Goal: Task Accomplishment & Management: Manage account settings

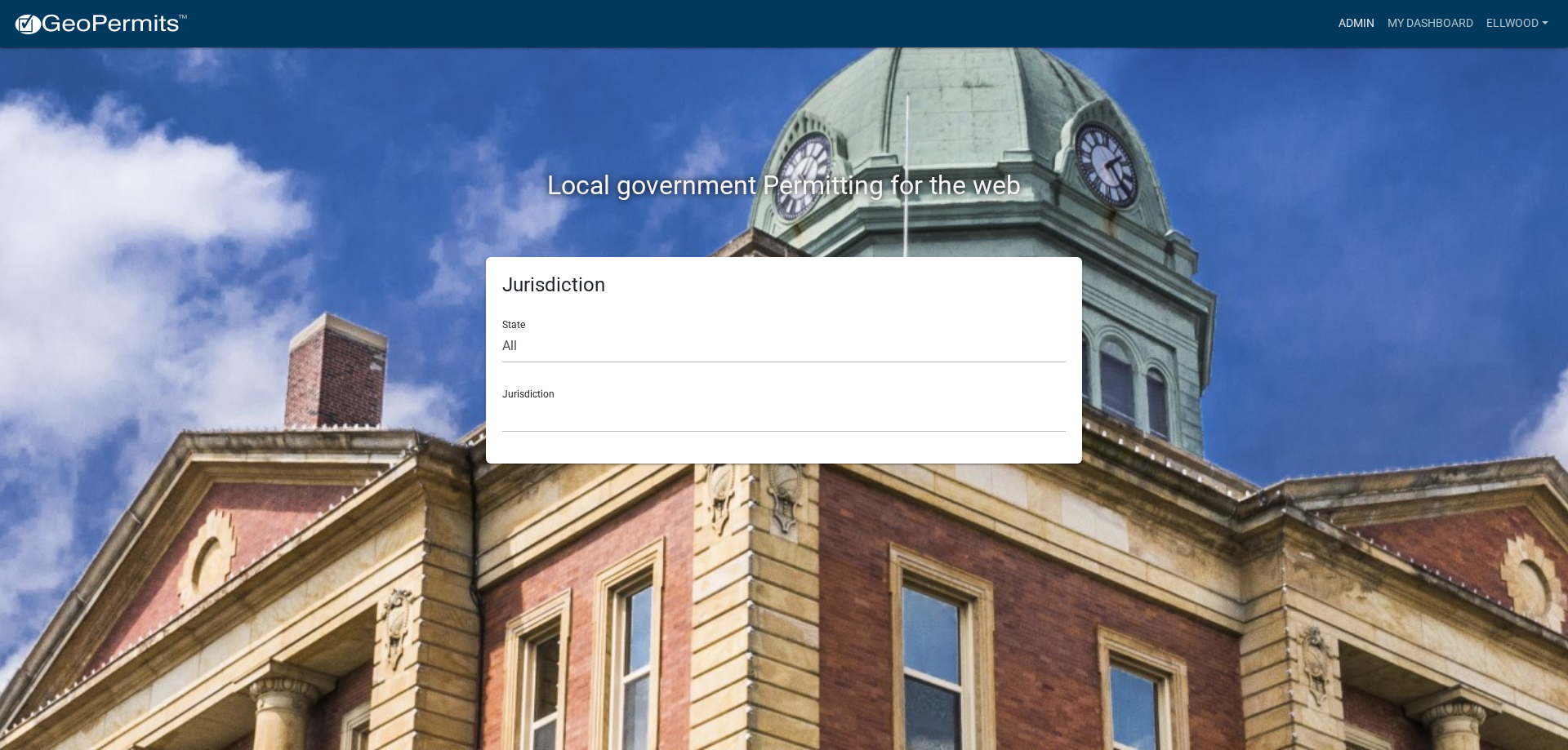
click at [1353, 14] on link "Admin" at bounding box center [1356, 23] width 49 height 31
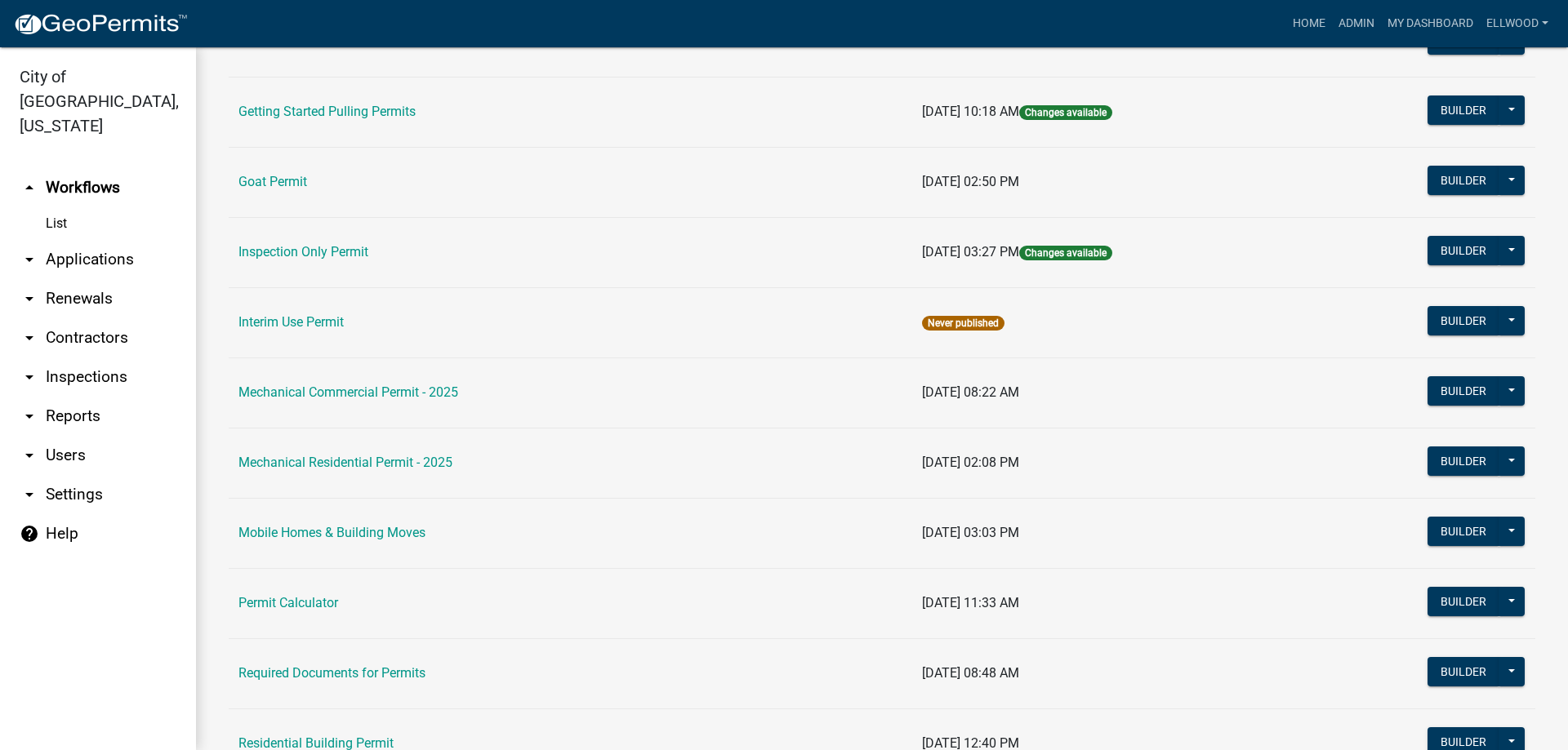
scroll to position [652, 0]
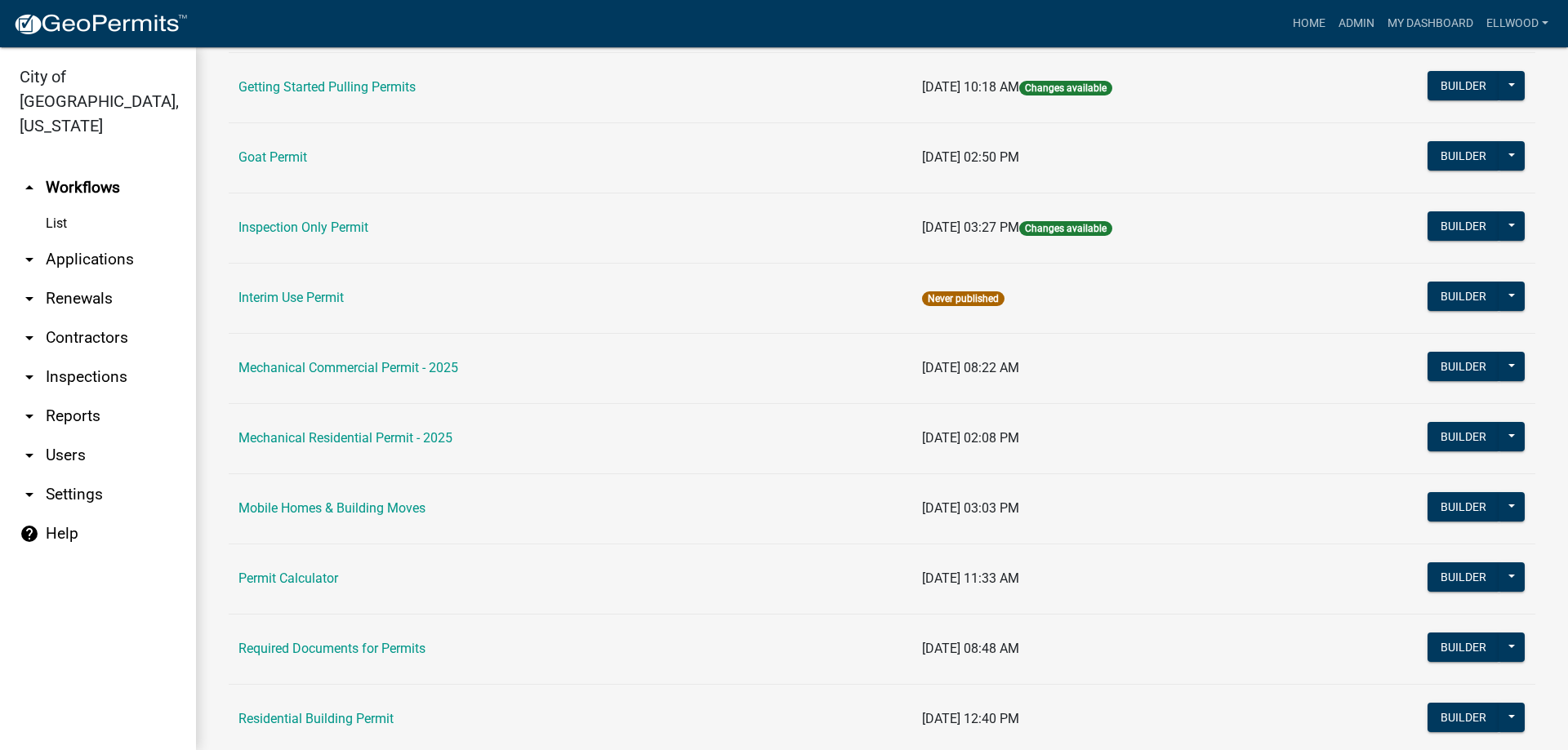
click at [72, 240] on link "arrow_drop_down Applications" at bounding box center [98, 260] width 196 height 39
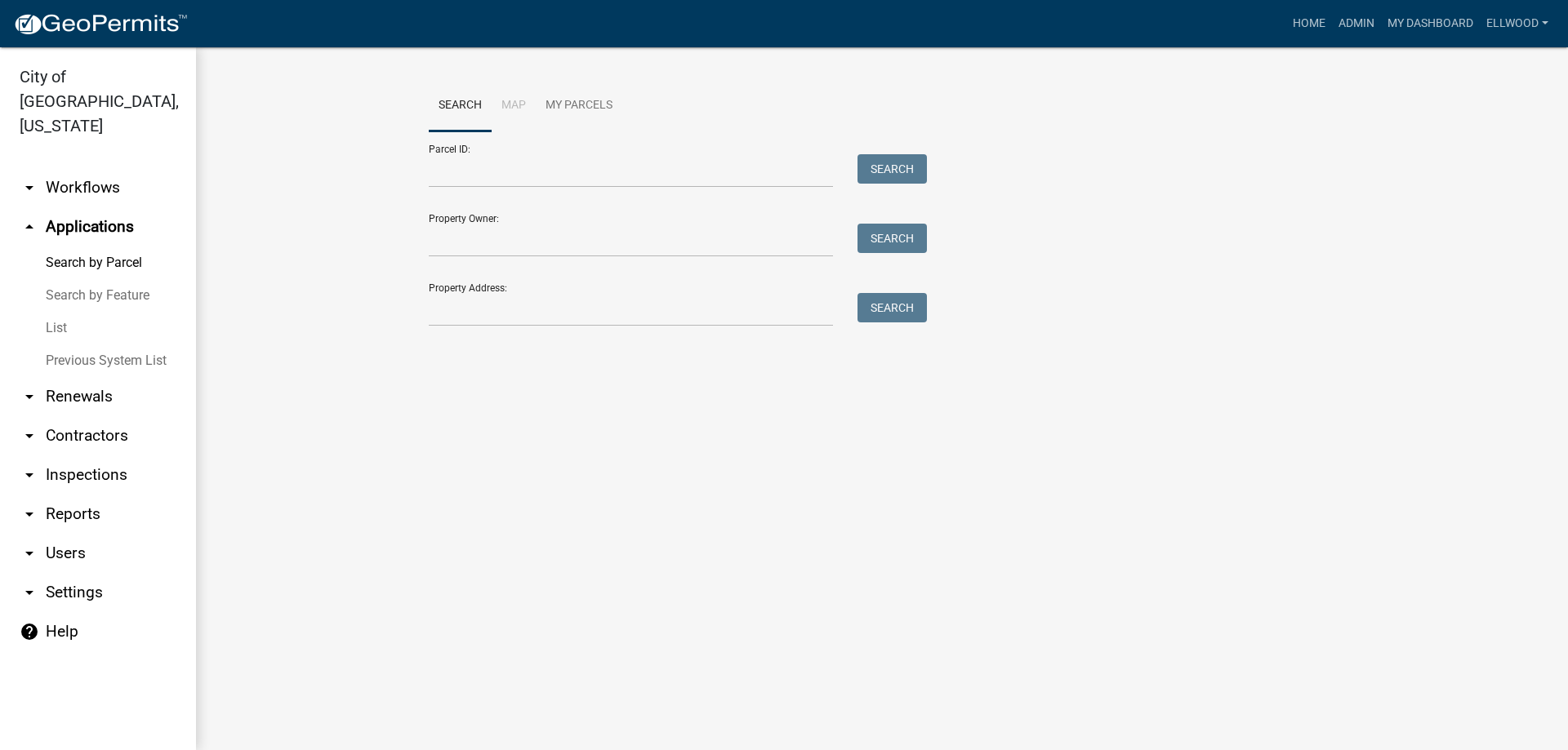
click at [31, 218] on icon "arrow_drop_up" at bounding box center [29, 227] width 20 height 20
click at [33, 218] on icon "arrow_drop_up" at bounding box center [29, 227] width 20 height 20
click at [26, 218] on icon "arrow_drop_up" at bounding box center [29, 227] width 20 height 20
click at [1352, 18] on link "Admin" at bounding box center [1356, 23] width 49 height 31
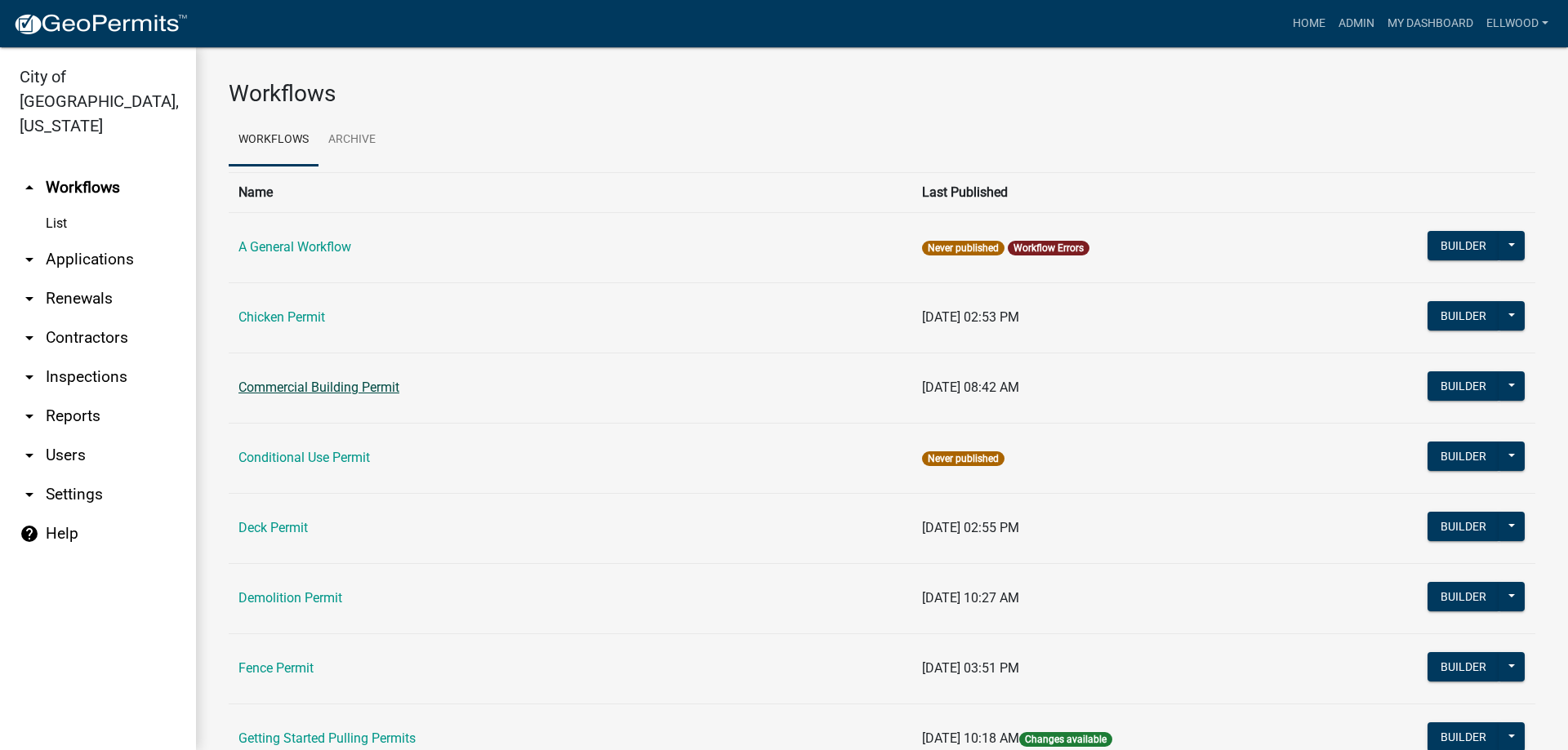
click at [354, 385] on link "Commercial Building Permit" at bounding box center [319, 387] width 161 height 16
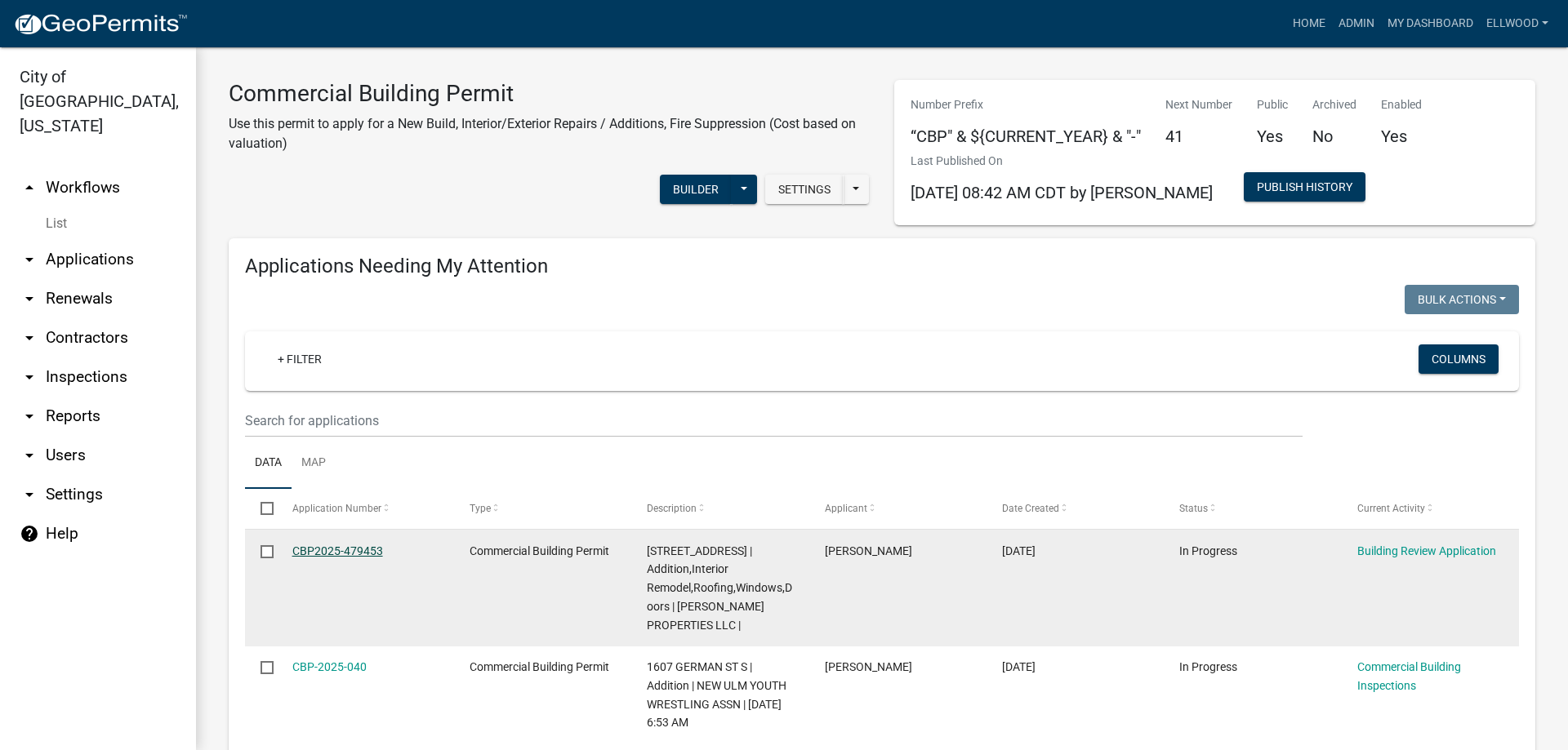
click at [312, 547] on link "CBP2025-479453" at bounding box center [338, 551] width 91 height 13
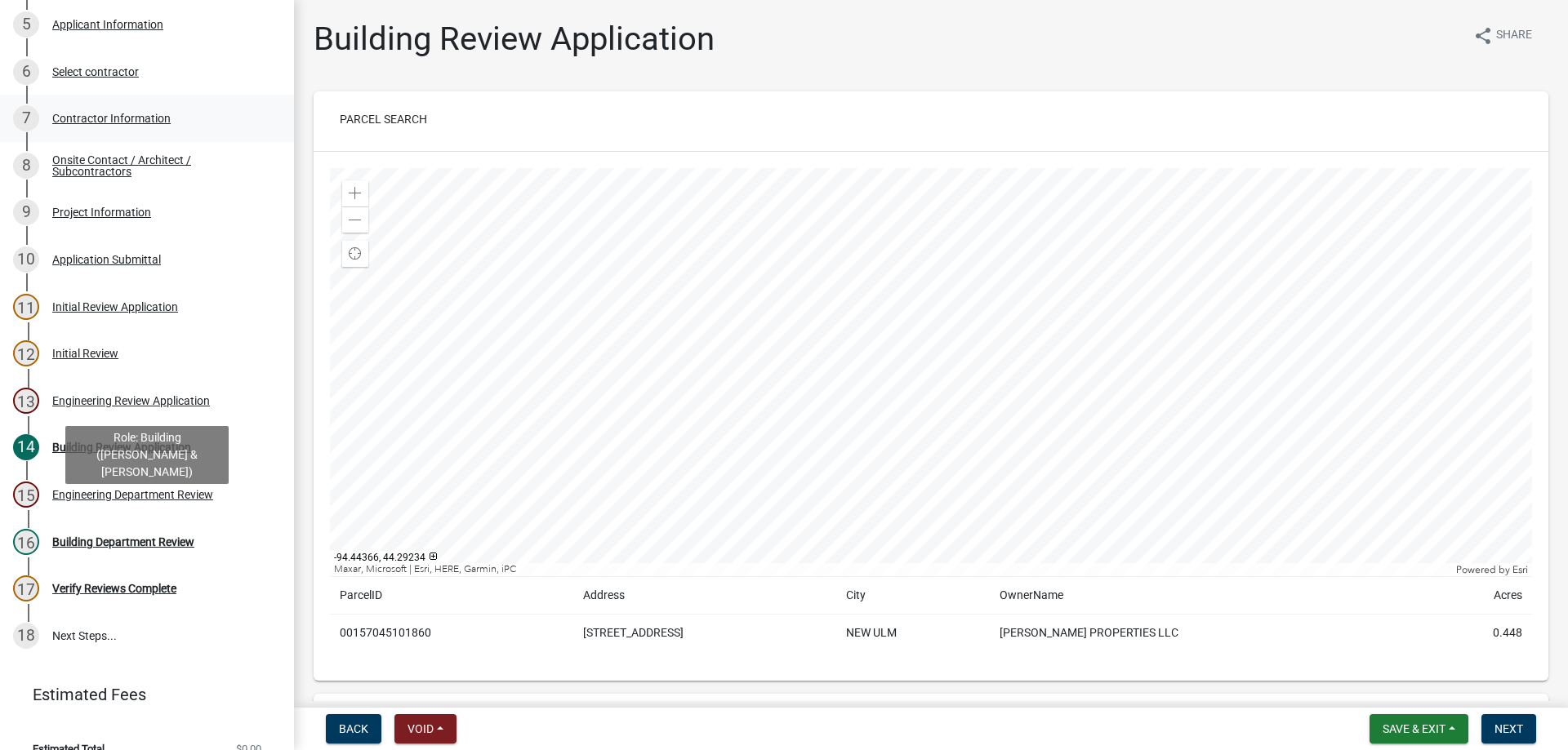
scroll to position [406, 0]
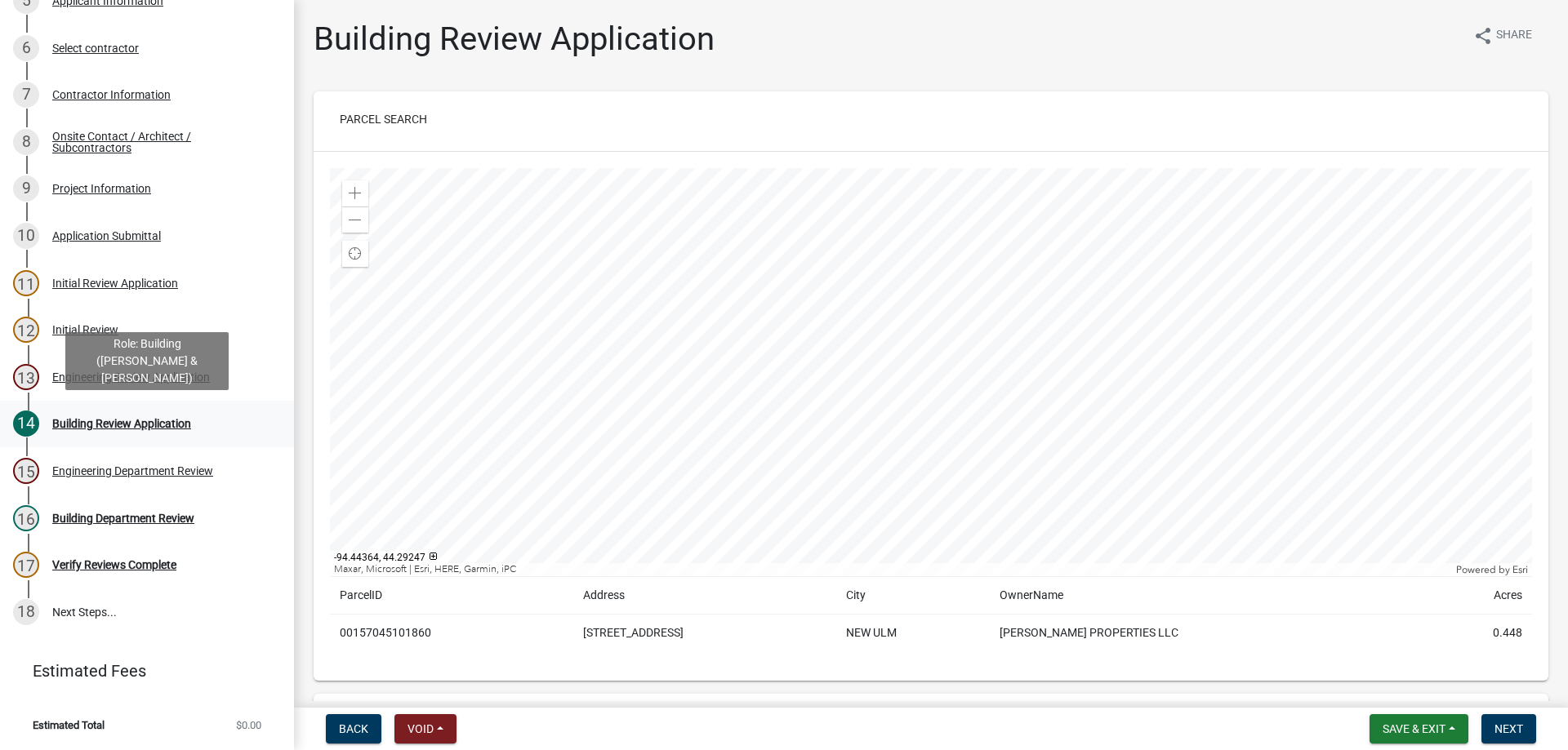
click at [160, 429] on div "Building Review Application" at bounding box center [122, 424] width 139 height 11
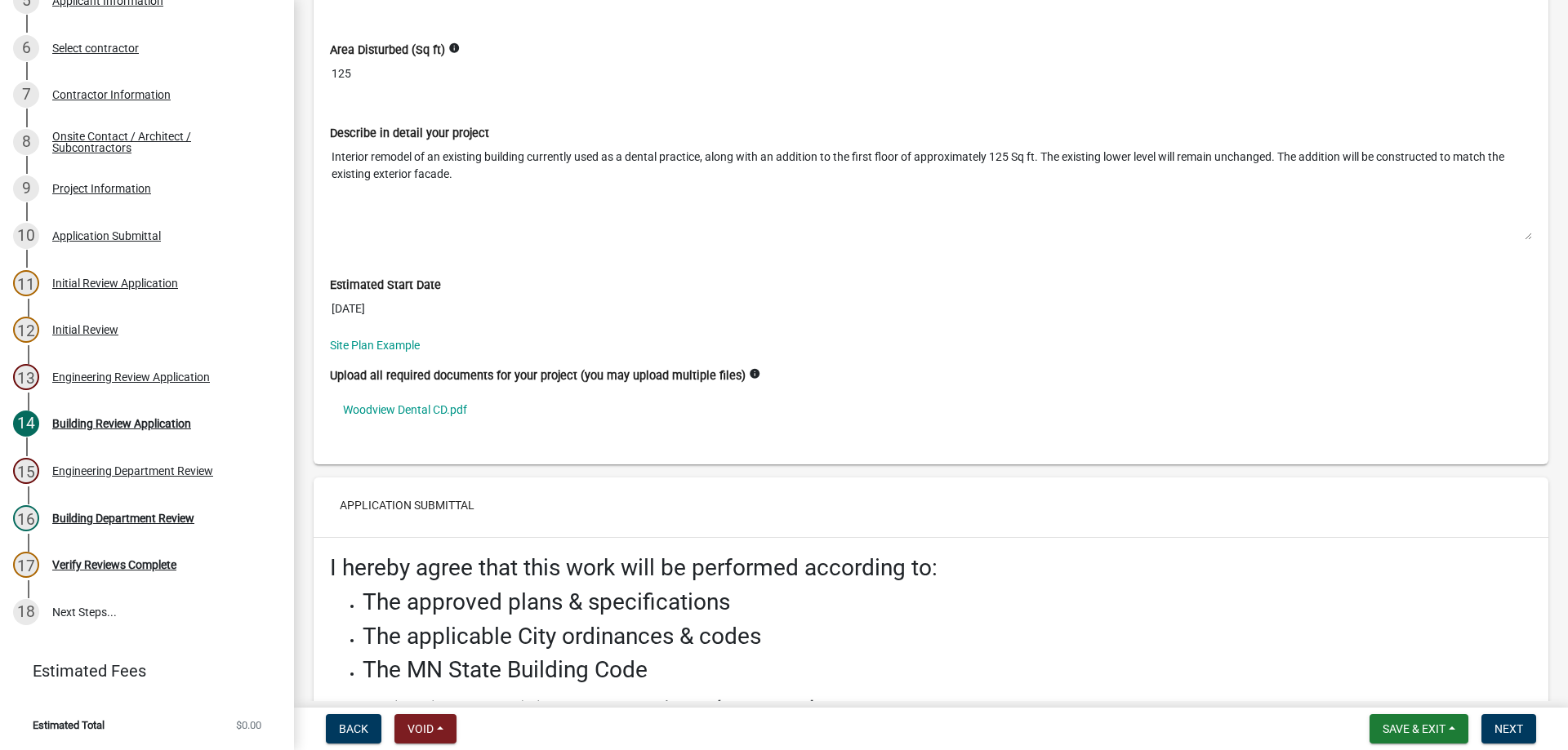
scroll to position [6142, 0]
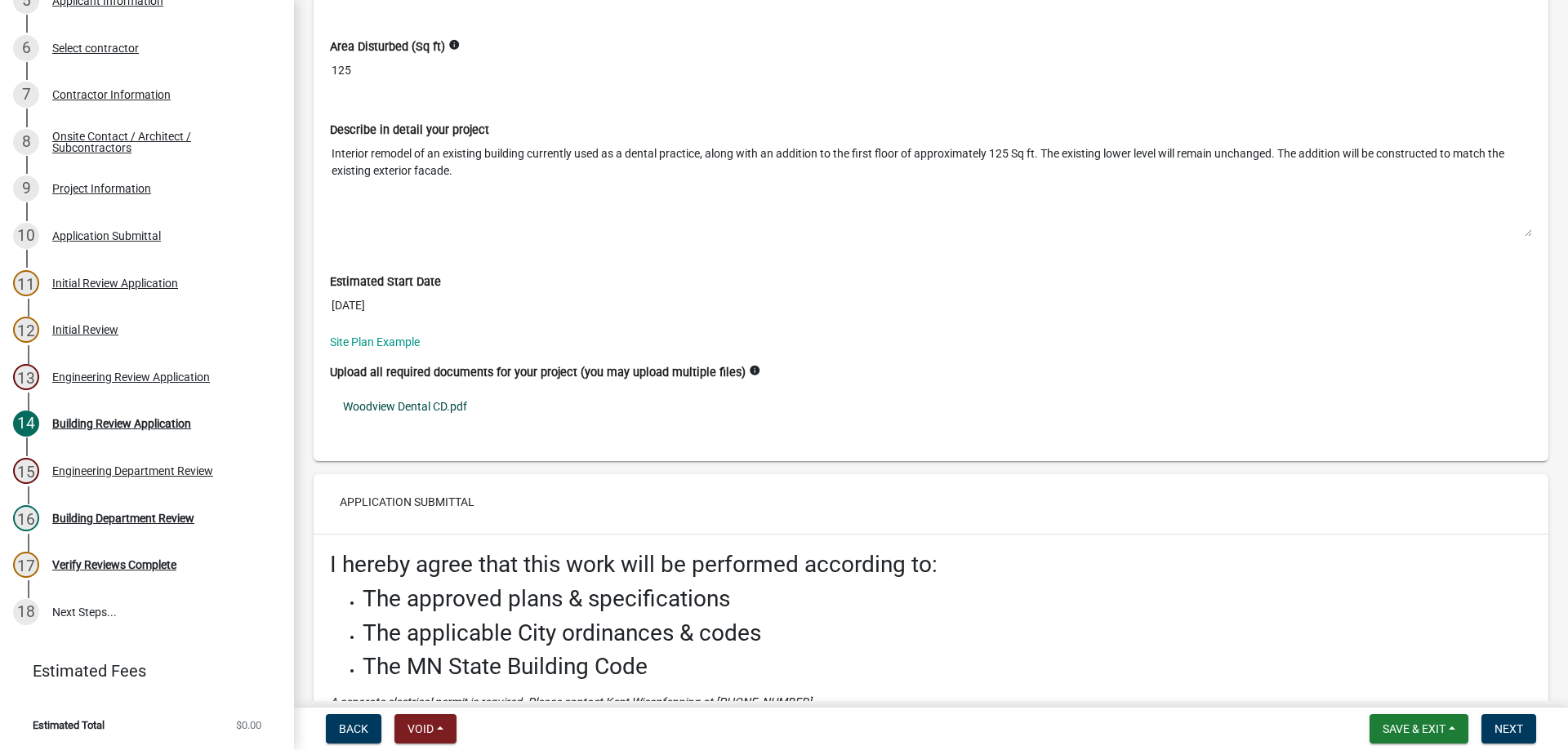
click at [419, 413] on link "Woodview Dental CD.pdf" at bounding box center [931, 407] width 1202 height 38
